Goal: Task Accomplishment & Management: Complete application form

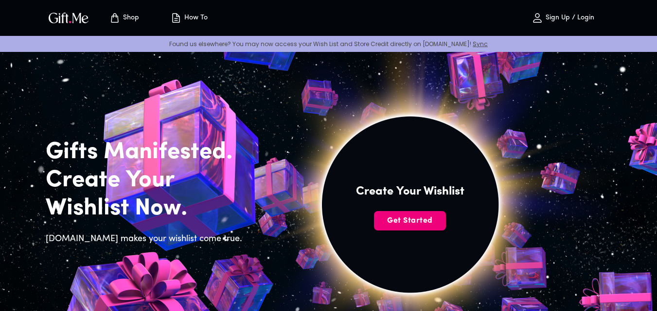
click at [386, 217] on span "Get Started" at bounding box center [410, 221] width 72 height 11
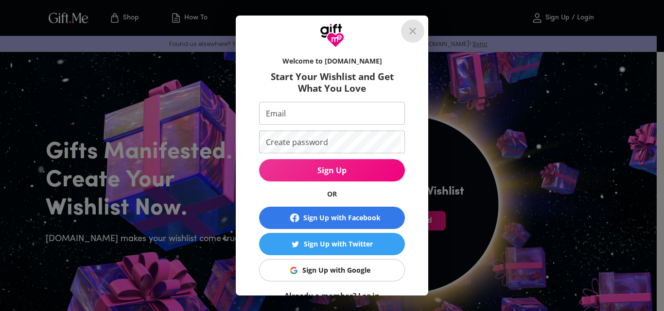
click at [415, 34] on icon "close" at bounding box center [413, 31] width 12 height 12
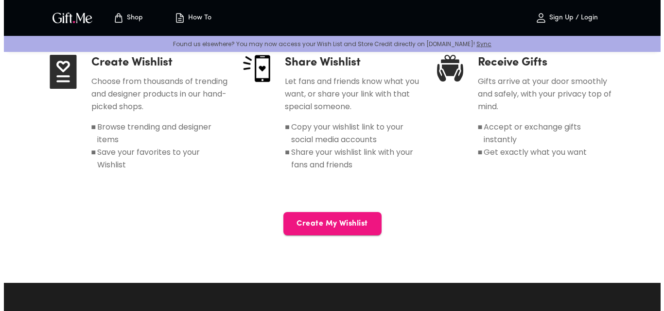
scroll to position [486, 0]
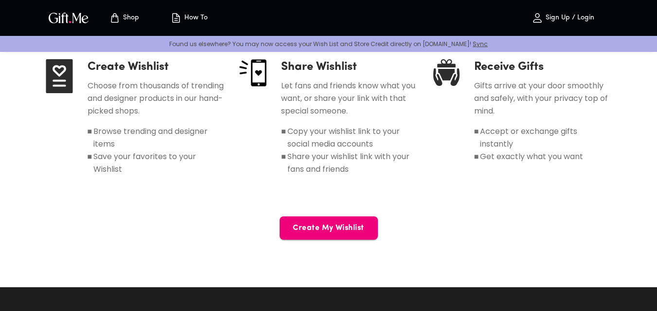
click at [315, 230] on span "Create My Wishlist" at bounding box center [328, 228] width 98 height 11
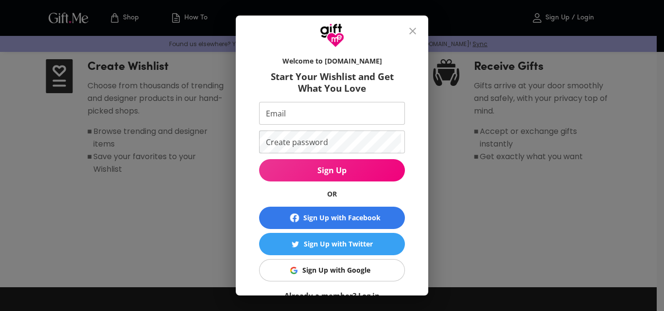
click at [294, 272] on img "button" at bounding box center [293, 270] width 7 height 7
click at [293, 272] on img "button" at bounding box center [293, 270] width 7 height 7
click at [292, 270] on img "button" at bounding box center [293, 270] width 7 height 7
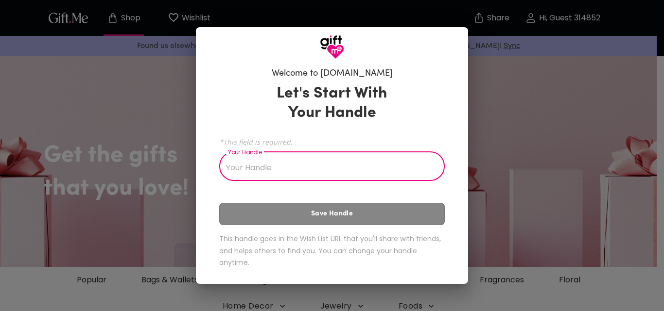
click at [283, 164] on input "Your Handle" at bounding box center [326, 167] width 215 height 27
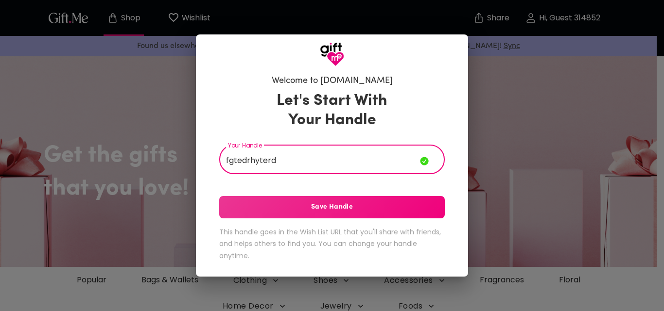
type input "fgtedrhyterd"
click at [301, 207] on span "Save Handle" at bounding box center [331, 207] width 225 height 11
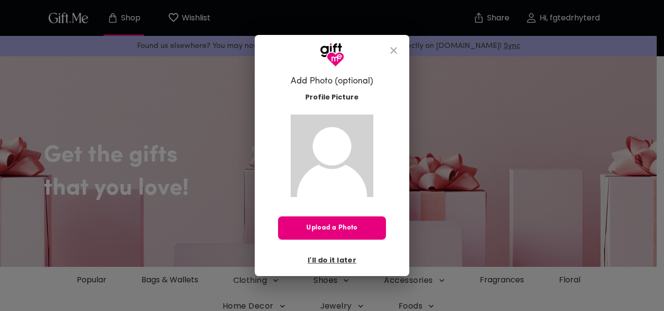
click at [392, 48] on icon "close" at bounding box center [394, 51] width 12 height 12
click at [350, 256] on span "I'll do it later" at bounding box center [332, 260] width 49 height 11
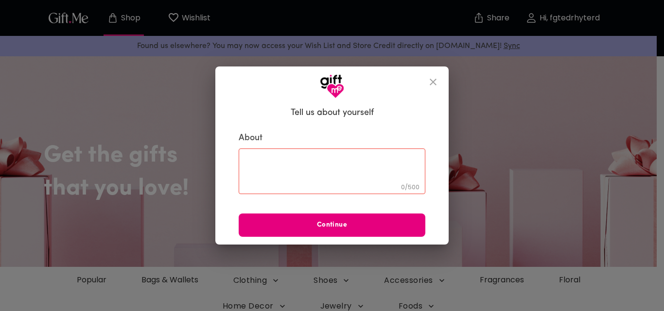
click at [440, 84] on button "close" at bounding box center [432, 81] width 23 height 23
